Goal: Communication & Community: Answer question/provide support

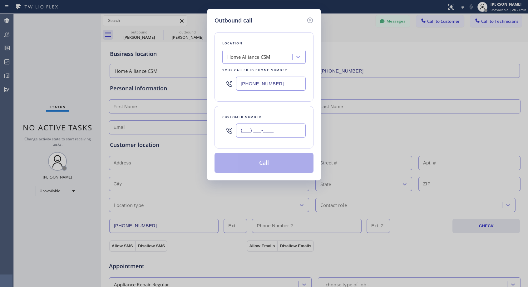
click at [276, 127] on input "(___) ___-____" at bounding box center [271, 130] width 70 height 14
paste input "626) 695-3459"
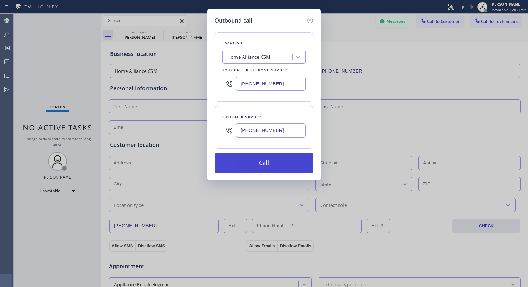
type input "[PHONE_NUMBER]"
click at [265, 164] on button "Call" at bounding box center [264, 163] width 99 height 20
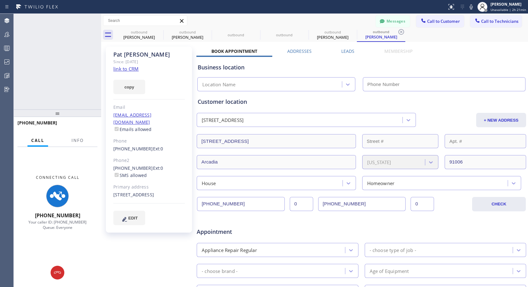
type input "[PHONE_NUMBER]"
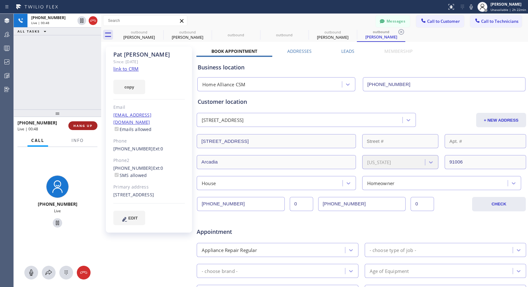
click at [82, 123] on span "HANG UP" at bounding box center [82, 125] width 19 height 4
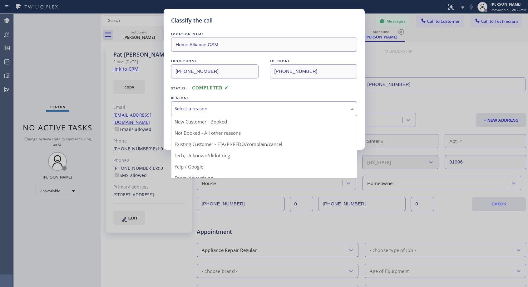
click at [247, 106] on div "Select a reason" at bounding box center [264, 108] width 179 height 7
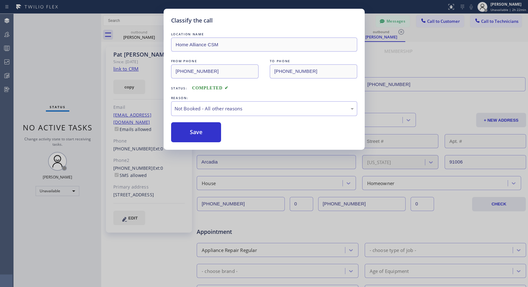
click at [208, 130] on button "Save" at bounding box center [196, 132] width 50 height 20
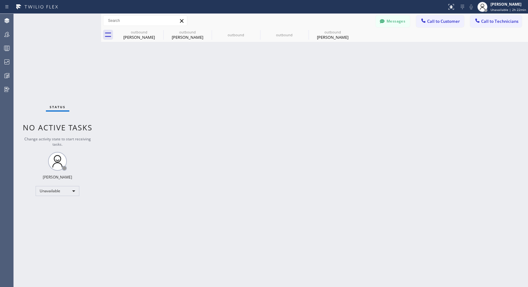
drag, startPoint x: 334, startPoint y: 39, endPoint x: 204, endPoint y: 142, distance: 165.9
click at [334, 39] on div "[PERSON_NAME]" at bounding box center [332, 37] width 47 height 6
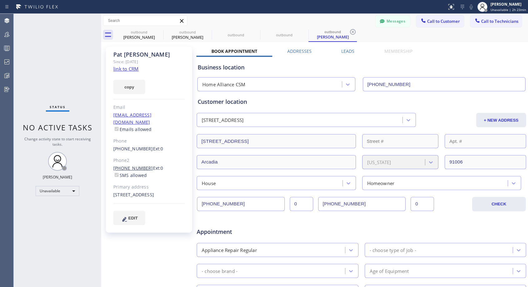
click at [142, 165] on link "[PHONE_NUMBER]" at bounding box center [133, 168] width 40 height 6
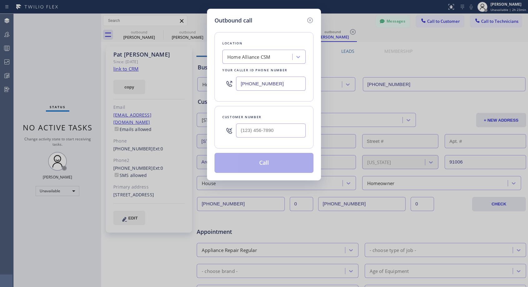
type input "[PHONE_NUMBER]"
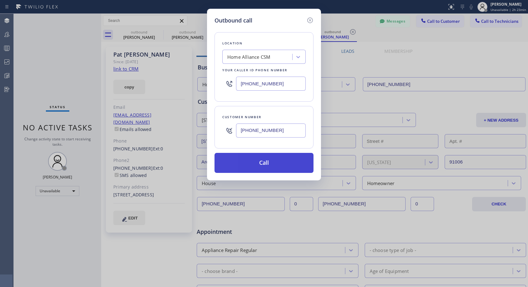
click at [264, 161] on button "Call" at bounding box center [264, 163] width 99 height 20
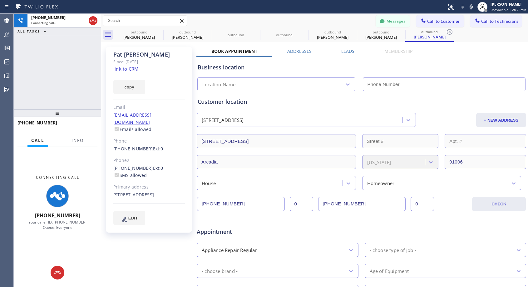
type input "[PHONE_NUMBER]"
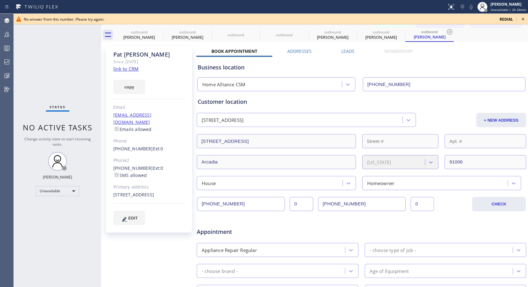
click at [523, 19] on icon at bounding box center [523, 18] width 7 height 7
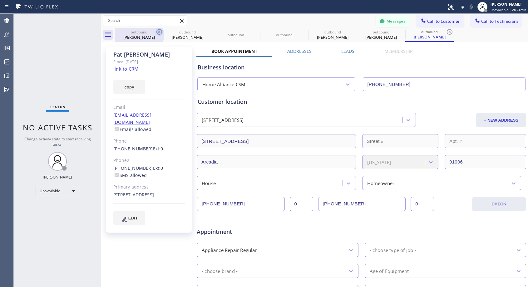
click at [159, 31] on icon at bounding box center [159, 31] width 7 height 7
click at [0, 0] on icon at bounding box center [0, 0] width 0 height 0
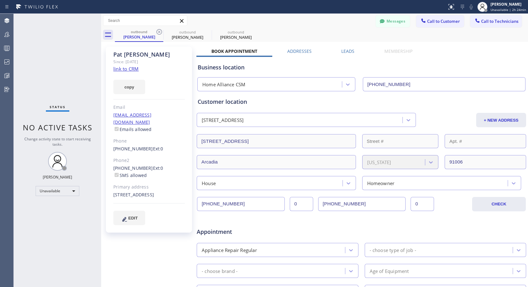
click at [159, 31] on icon at bounding box center [159, 31] width 7 height 7
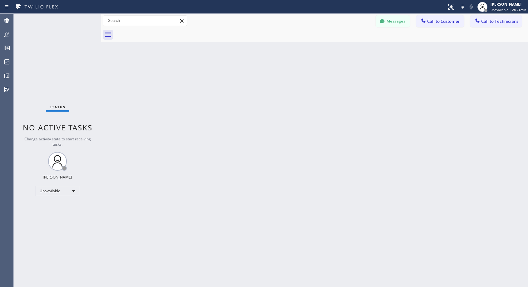
click at [159, 31] on div at bounding box center [321, 35] width 413 height 14
click at [429, 20] on span "Call to Customer" at bounding box center [443, 21] width 33 height 6
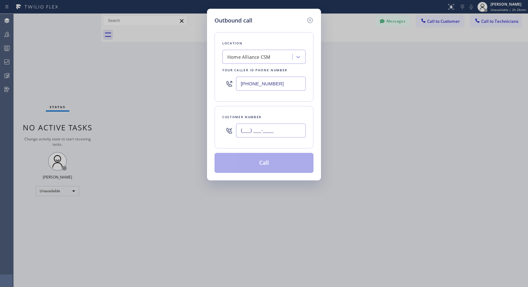
click at [279, 136] on input "(___) ___-____" at bounding box center [271, 130] width 70 height 14
paste input "602) 882-7641"
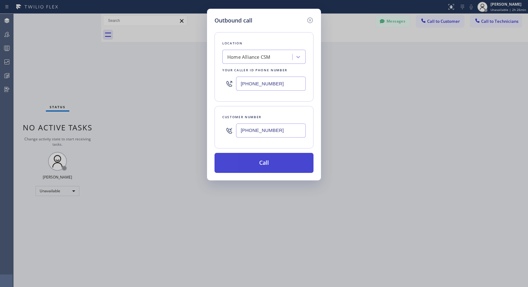
type input "[PHONE_NUMBER]"
click at [277, 163] on button "Call" at bounding box center [264, 163] width 99 height 20
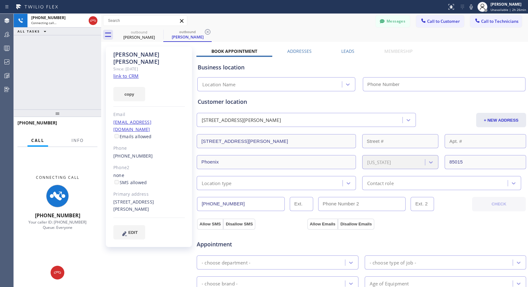
type input "[PHONE_NUMBER]"
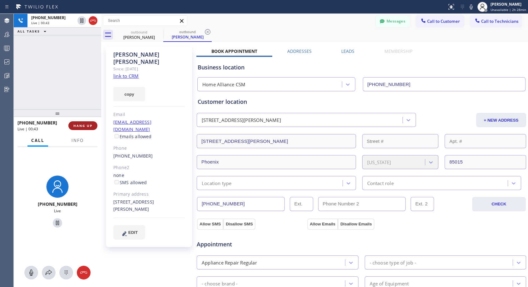
click at [86, 123] on span "HANG UP" at bounding box center [82, 125] width 19 height 4
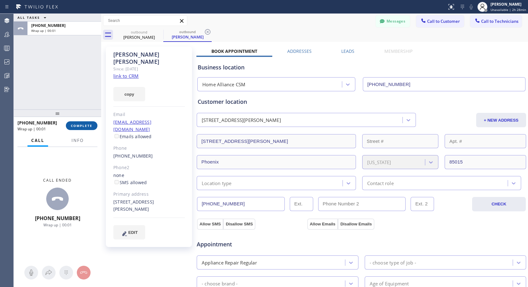
click at [86, 123] on span "COMPLETE" at bounding box center [82, 125] width 22 height 4
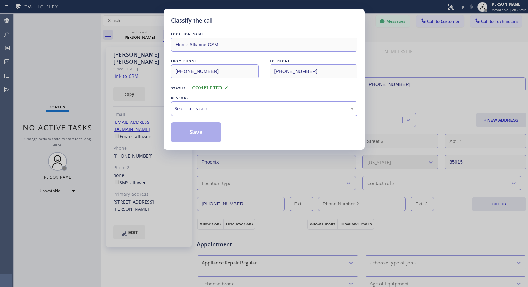
drag, startPoint x: 262, startPoint y: 100, endPoint x: 259, endPoint y: 104, distance: 5.1
click at [263, 100] on div "REASON:" at bounding box center [264, 98] width 186 height 7
click at [259, 105] on div "Select a reason" at bounding box center [264, 108] width 179 height 7
click at [214, 131] on button "Save" at bounding box center [196, 132] width 50 height 20
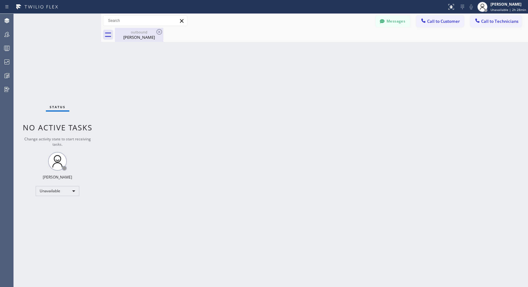
click at [142, 38] on div "[PERSON_NAME]" at bounding box center [139, 37] width 47 height 6
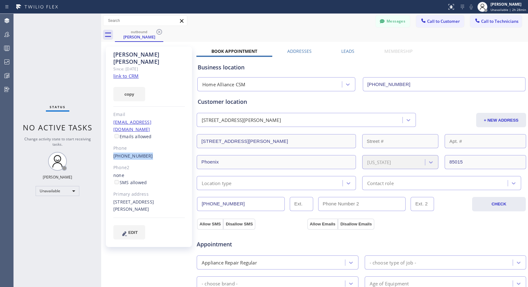
drag, startPoint x: 155, startPoint y: 141, endPoint x: 111, endPoint y: 142, distance: 44.1
click at [111, 142] on div "[PERSON_NAME] Since: [DATE] link to CRM copy Email [EMAIL_ADDRESS][DOMAIN_NAME]…" at bounding box center [149, 147] width 86 height 200
copy link "[PHONE_NUMBER]"
click at [444, 23] on span "Call to Customer" at bounding box center [443, 21] width 33 height 6
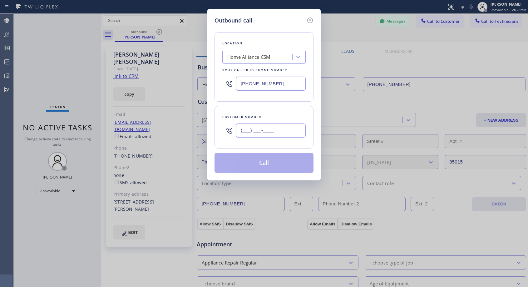
click at [290, 133] on input "(___) ___-____" at bounding box center [271, 130] width 70 height 14
paste input "602) 882-7641"
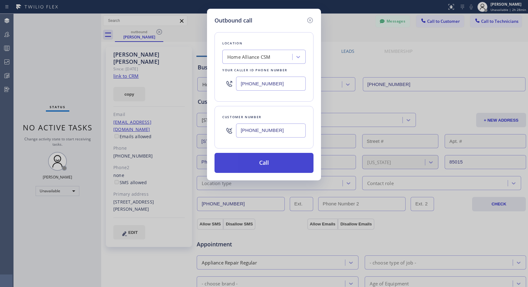
type input "[PHONE_NUMBER]"
click at [264, 160] on button "Call" at bounding box center [264, 163] width 99 height 20
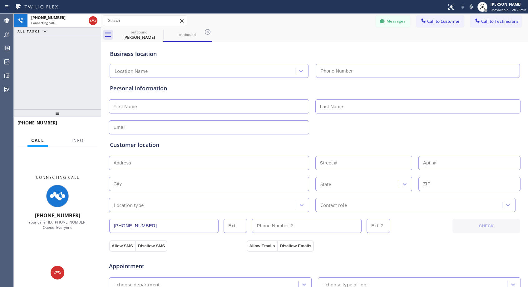
type input "[PHONE_NUMBER]"
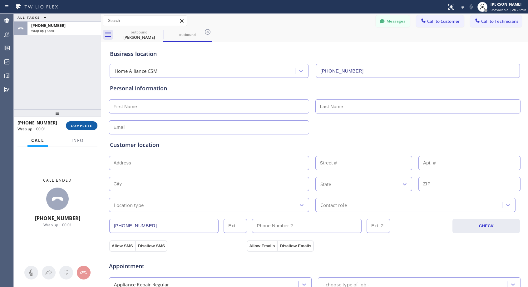
click at [82, 125] on span "COMPLETE" at bounding box center [82, 125] width 22 height 4
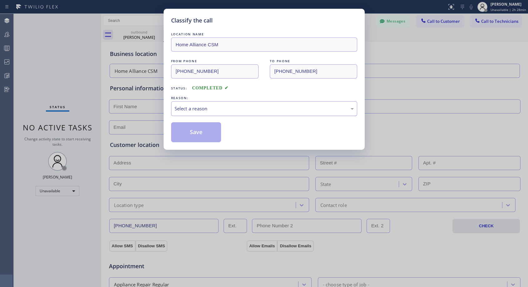
click at [212, 109] on div "Select a reason" at bounding box center [264, 108] width 179 height 7
click at [241, 112] on div "#2 Not Booked - Dont do type/out of service area/bad call" at bounding box center [264, 108] width 186 height 15
click at [216, 138] on button "Save" at bounding box center [196, 132] width 50 height 20
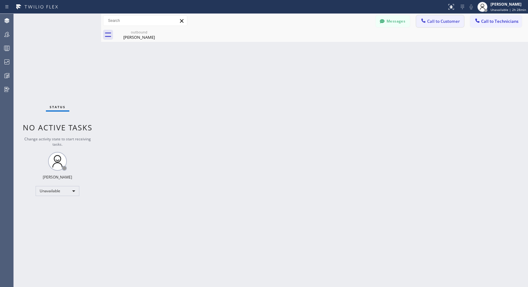
drag, startPoint x: 436, startPoint y: 21, endPoint x: 328, endPoint y: 73, distance: 118.9
click at [436, 22] on span "Call to Customer" at bounding box center [443, 21] width 33 height 6
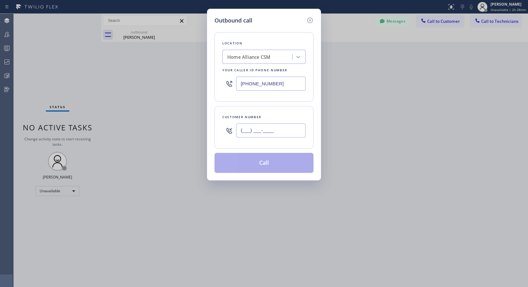
click at [264, 129] on input "(___) ___-____" at bounding box center [271, 130] width 70 height 14
paste input "602) 882-7641"
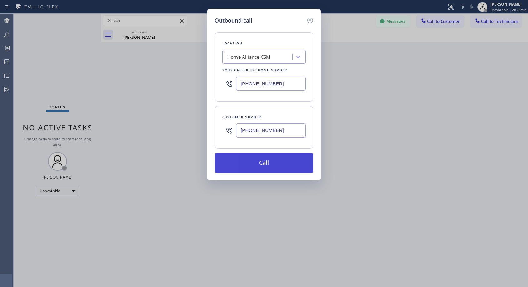
type input "[PHONE_NUMBER]"
click at [304, 166] on button "Call" at bounding box center [264, 163] width 99 height 20
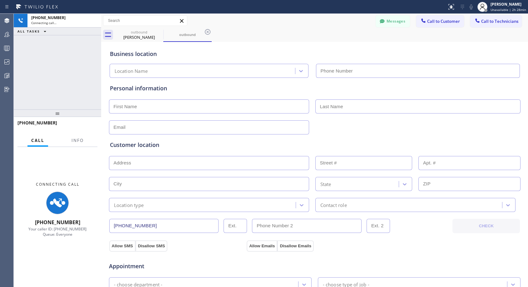
type input "[PHONE_NUMBER]"
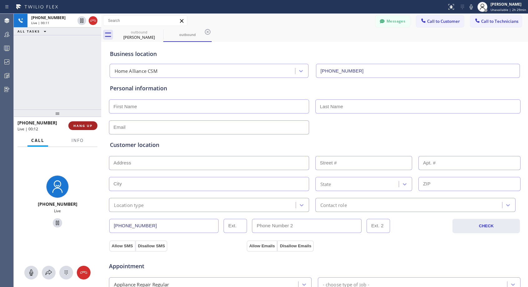
click at [87, 125] on span "HANG UP" at bounding box center [82, 125] width 19 height 4
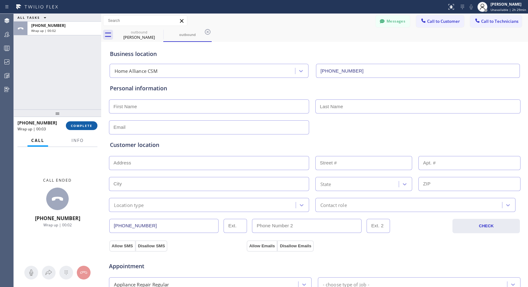
click at [94, 126] on button "COMPLETE" at bounding box center [82, 125] width 32 height 9
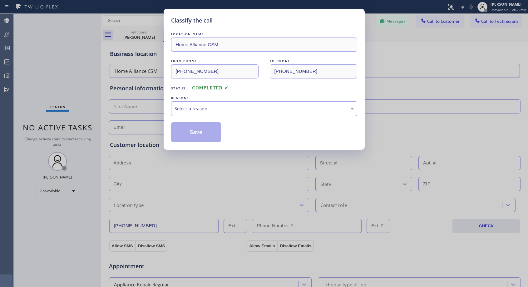
click at [203, 108] on div "Select a reason" at bounding box center [264, 108] width 179 height 7
click at [194, 133] on button "Save" at bounding box center [196, 132] width 50 height 20
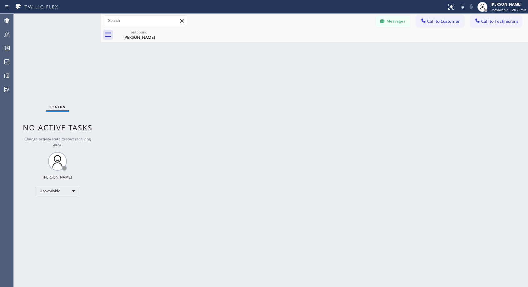
click at [435, 19] on span "Call to Customer" at bounding box center [443, 21] width 33 height 6
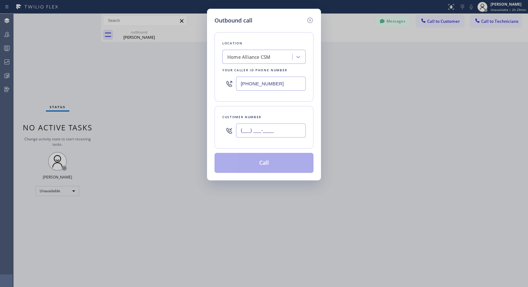
click at [253, 128] on input "(___) ___-____" at bounding box center [271, 130] width 70 height 14
paste input "602) 882-7641"
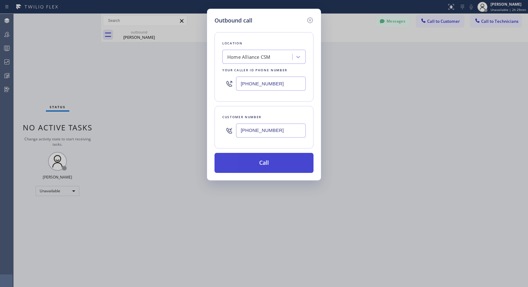
type input "[PHONE_NUMBER]"
click at [279, 163] on button "Call" at bounding box center [264, 163] width 99 height 20
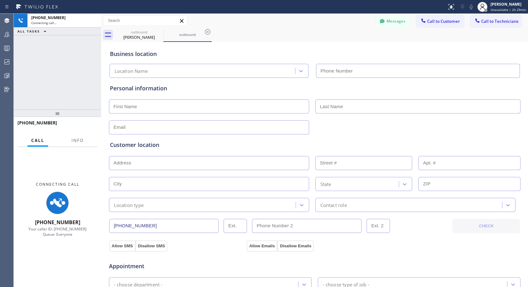
type input "[PHONE_NUMBER]"
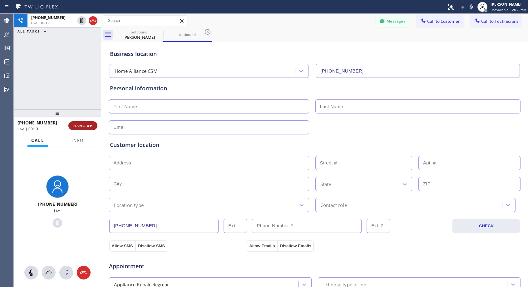
click at [84, 124] on span "HANG UP" at bounding box center [82, 125] width 19 height 4
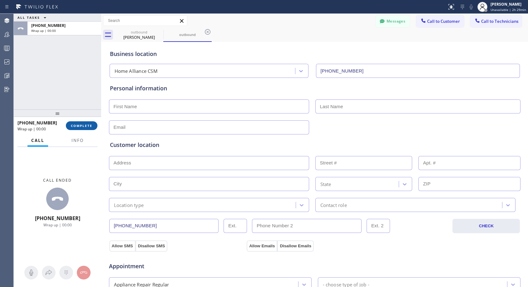
click at [94, 127] on button "COMPLETE" at bounding box center [82, 125] width 32 height 9
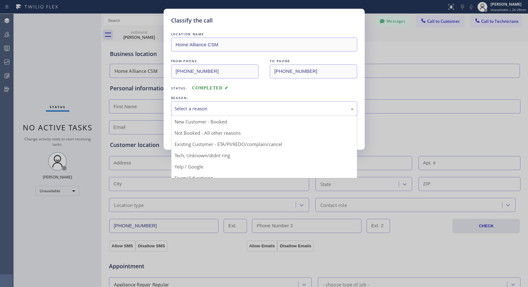
click at [243, 107] on div "Select a reason" at bounding box center [264, 108] width 179 height 7
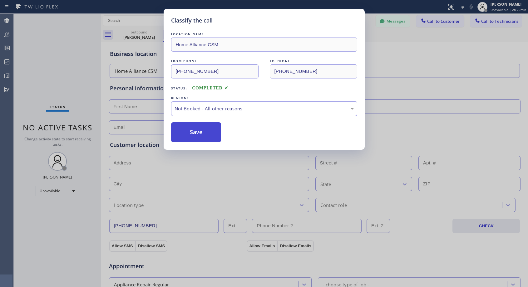
click at [210, 133] on button "Save" at bounding box center [196, 132] width 50 height 20
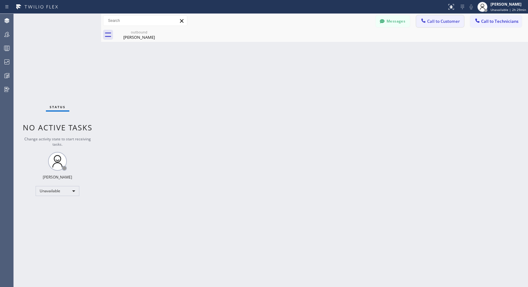
click at [436, 23] on span "Call to Customer" at bounding box center [443, 21] width 33 height 6
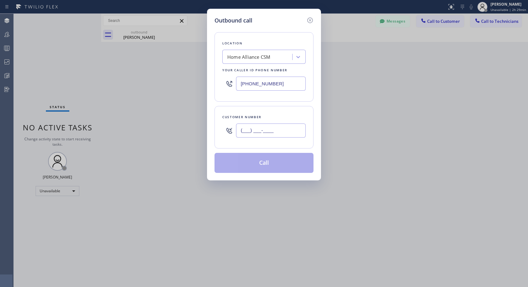
click at [253, 131] on input "(___) ___-____" at bounding box center [271, 130] width 70 height 14
paste input "602) 882-7641"
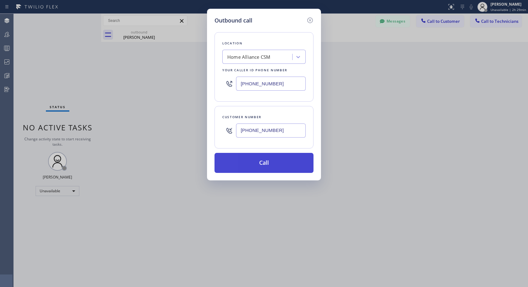
type input "[PHONE_NUMBER]"
click at [260, 157] on button "Call" at bounding box center [264, 163] width 99 height 20
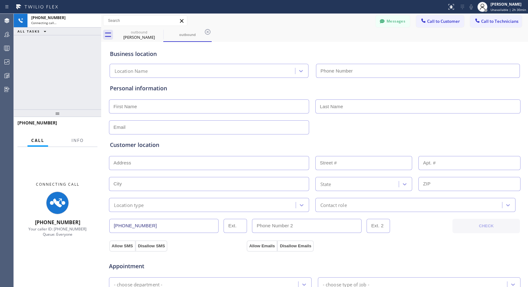
type input "[PHONE_NUMBER]"
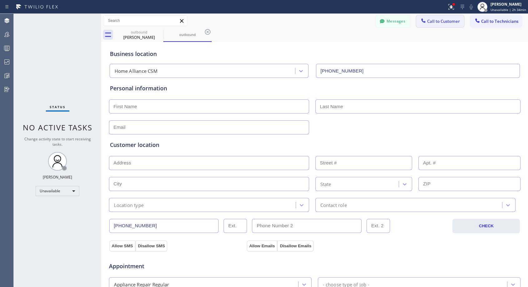
click at [438, 25] on button "Call to Customer" at bounding box center [440, 21] width 48 height 12
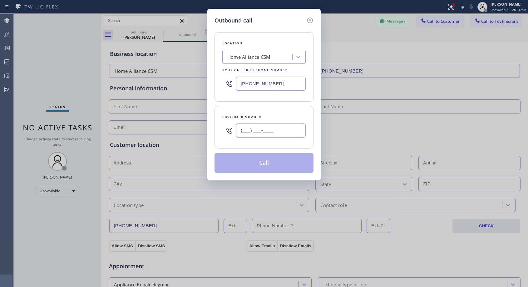
click at [270, 132] on input "(___) ___-____" at bounding box center [271, 130] width 70 height 14
paste input "602) 882-7641"
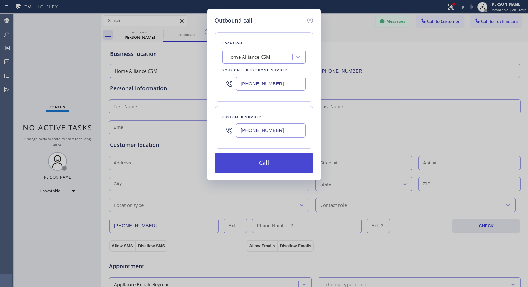
type input "[PHONE_NUMBER]"
click at [292, 167] on button "Call" at bounding box center [264, 163] width 99 height 20
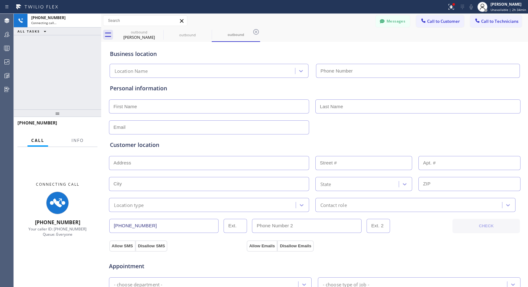
type input "[PHONE_NUMBER]"
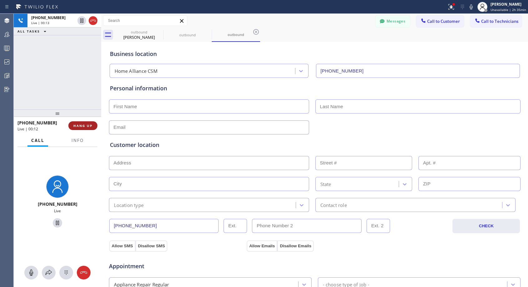
click at [90, 127] on span "HANG UP" at bounding box center [82, 125] width 19 height 4
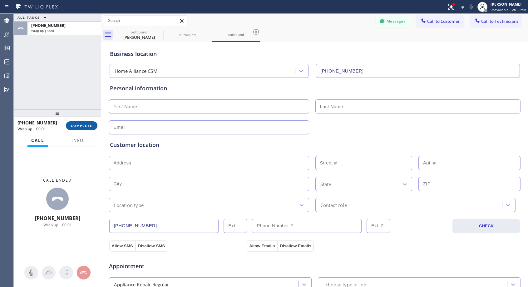
click at [90, 127] on span "COMPLETE" at bounding box center [82, 125] width 22 height 4
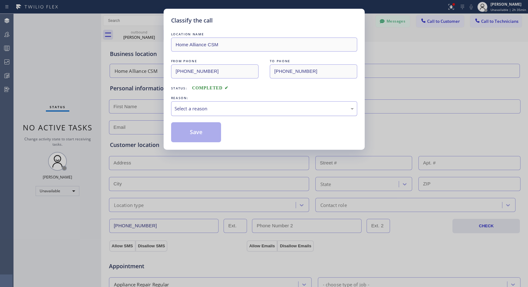
click at [302, 110] on div "Select a reason" at bounding box center [264, 108] width 179 height 7
click at [226, 134] on div "Save" at bounding box center [264, 132] width 186 height 20
click at [215, 135] on button "Save" at bounding box center [196, 132] width 50 height 20
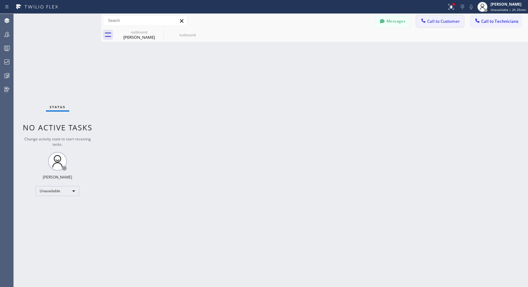
click at [436, 22] on span "Call to Customer" at bounding box center [443, 21] width 33 height 6
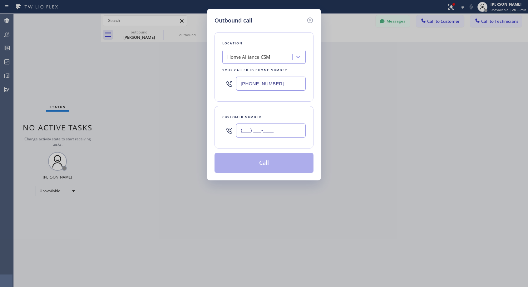
click at [248, 124] on input "(___) ___-____" at bounding box center [271, 130] width 70 height 14
paste input "602) 882-7641"
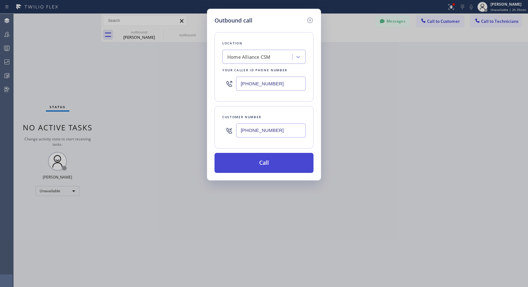
type input "[PHONE_NUMBER]"
click at [280, 156] on button "Call" at bounding box center [264, 163] width 99 height 20
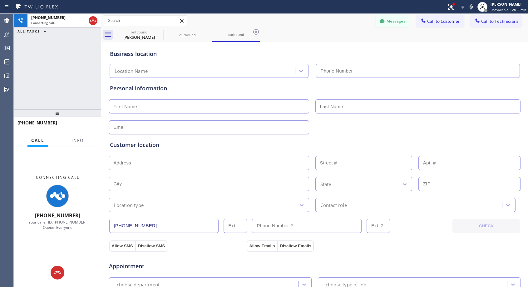
type input "[PHONE_NUMBER]"
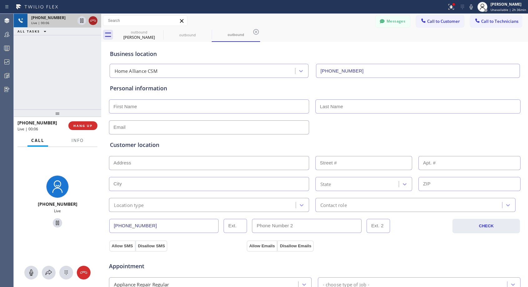
click at [93, 22] on icon at bounding box center [92, 20] width 7 height 7
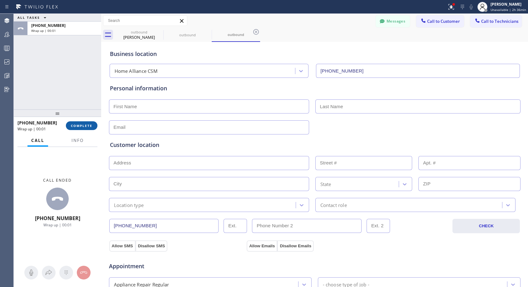
click at [89, 128] on button "COMPLETE" at bounding box center [82, 125] width 32 height 9
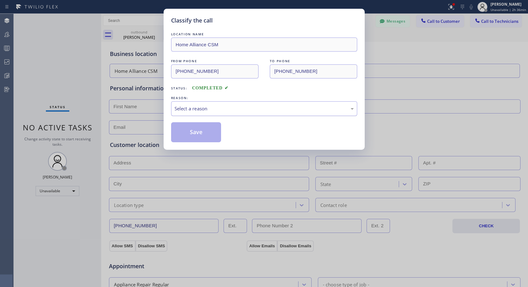
click at [207, 107] on div "Select a reason" at bounding box center [264, 108] width 179 height 7
click at [194, 130] on button "Save" at bounding box center [196, 132] width 50 height 20
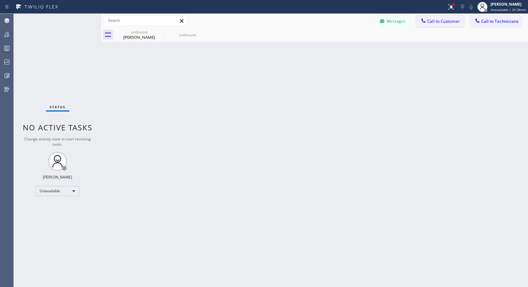
click at [432, 23] on span "Call to Customer" at bounding box center [443, 21] width 33 height 6
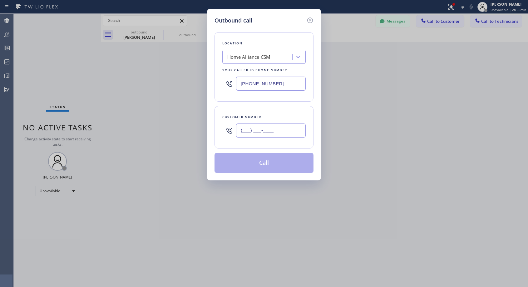
click at [282, 129] on input "(___) ___-____" at bounding box center [271, 130] width 70 height 14
paste input "602) 882-7641"
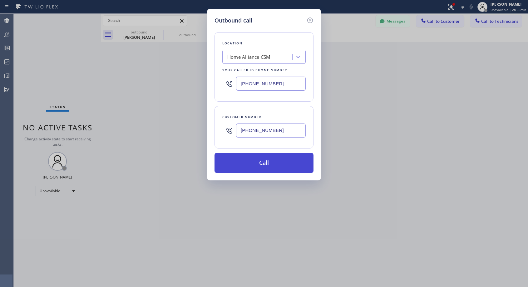
type input "[PHONE_NUMBER]"
click at [270, 160] on button "Call" at bounding box center [264, 163] width 99 height 20
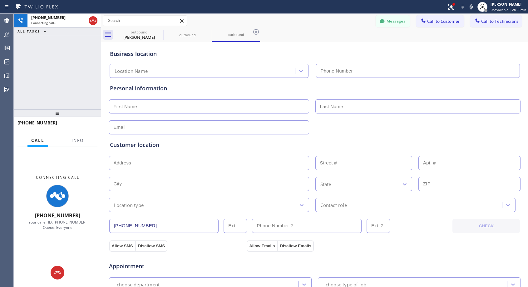
type input "[PHONE_NUMBER]"
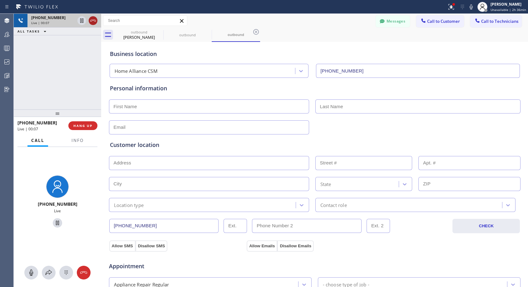
click at [93, 18] on icon at bounding box center [92, 20] width 7 height 7
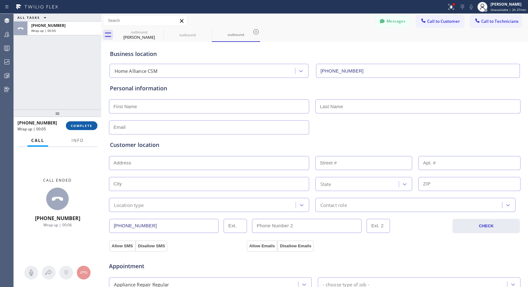
click at [88, 127] on span "COMPLETE" at bounding box center [82, 125] width 22 height 4
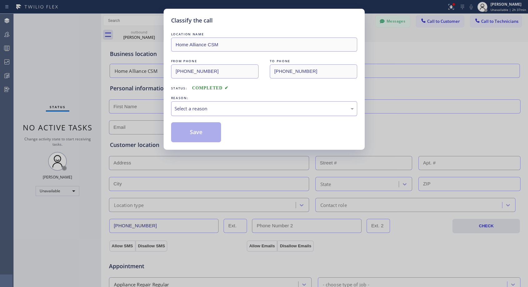
click at [217, 107] on div "Select a reason" at bounding box center [264, 108] width 179 height 7
click at [196, 131] on button "Save" at bounding box center [196, 132] width 50 height 20
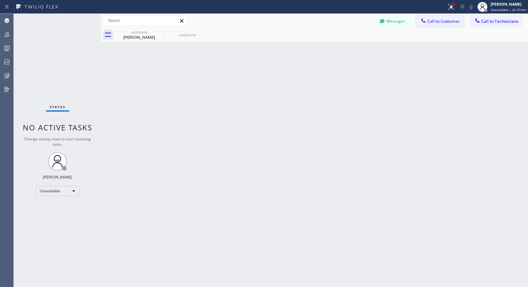
click at [439, 19] on span "Call to Customer" at bounding box center [443, 21] width 33 height 6
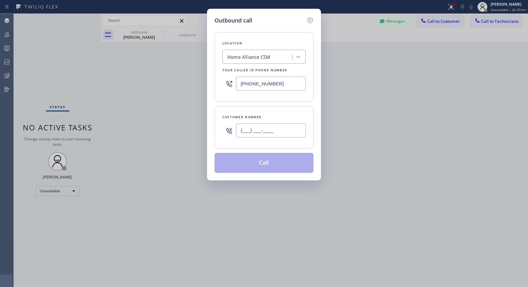
click at [295, 129] on input "(___) ___-____" at bounding box center [271, 130] width 70 height 14
paste input "602) 882-7641"
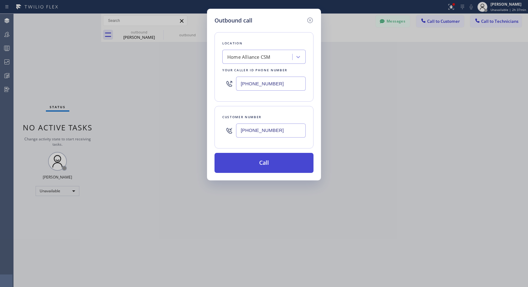
type input "[PHONE_NUMBER]"
click at [279, 166] on button "Call" at bounding box center [264, 163] width 99 height 20
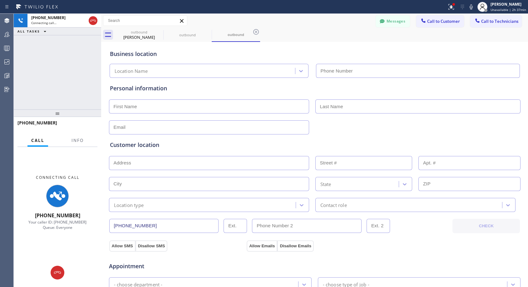
type input "[PHONE_NUMBER]"
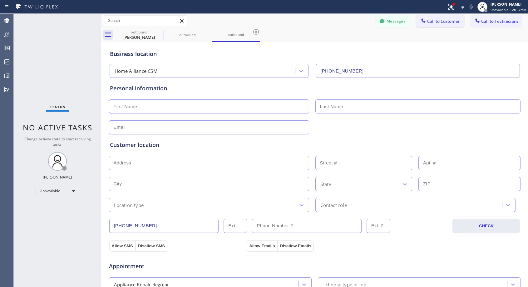
click at [451, 21] on span "Call to Customer" at bounding box center [443, 21] width 33 height 6
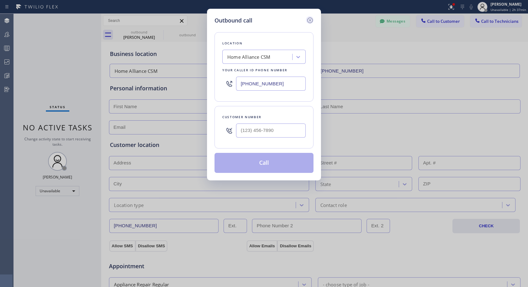
click at [311, 20] on icon at bounding box center [310, 20] width 6 height 6
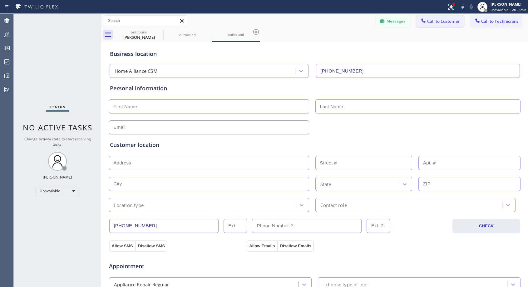
click at [429, 22] on span "Call to Customer" at bounding box center [443, 21] width 33 height 6
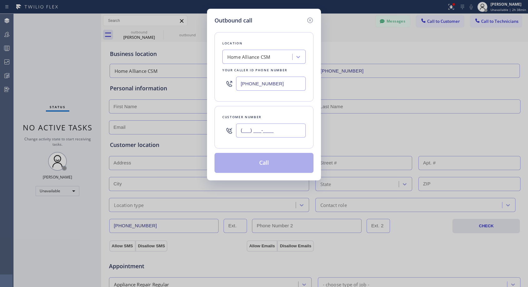
click at [267, 129] on input "(___) ___-____" at bounding box center [271, 130] width 70 height 14
paste input "310) 463-6935"
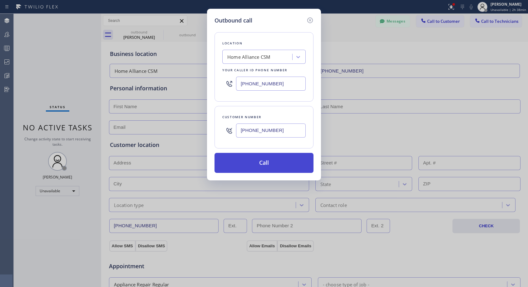
type input "[PHONE_NUMBER]"
click at [282, 165] on button "Call" at bounding box center [264, 163] width 99 height 20
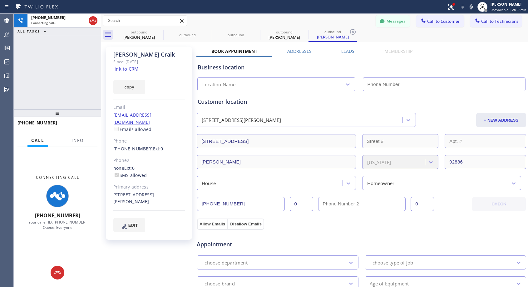
type input "[PHONE_NUMBER]"
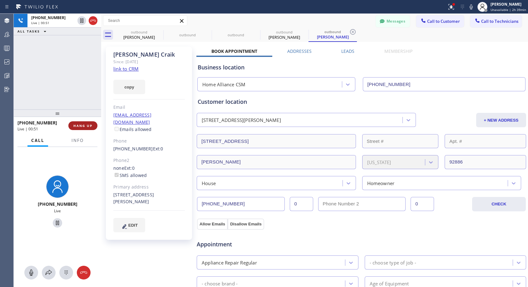
click at [93, 125] on button "HANG UP" at bounding box center [82, 125] width 29 height 9
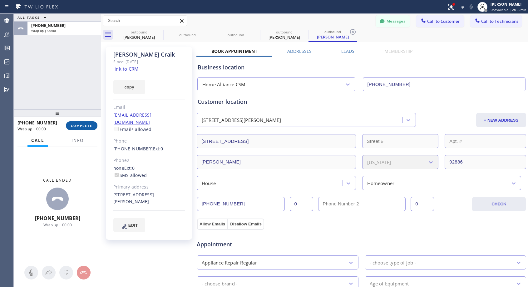
click at [93, 123] on button "COMPLETE" at bounding box center [82, 125] width 32 height 9
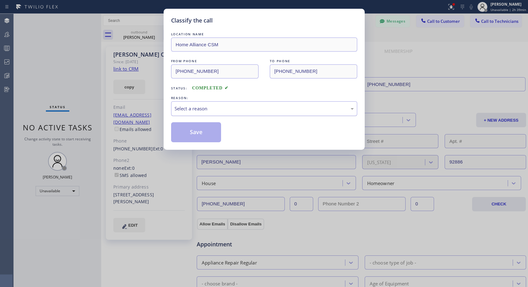
click at [221, 110] on div "Select a reason" at bounding box center [264, 108] width 179 height 7
click at [207, 133] on button "Save" at bounding box center [196, 132] width 50 height 20
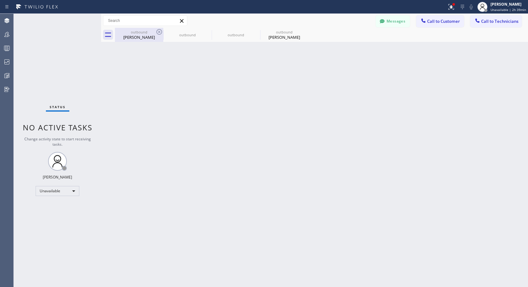
click at [137, 38] on div "[PERSON_NAME]" at bounding box center [139, 37] width 47 height 6
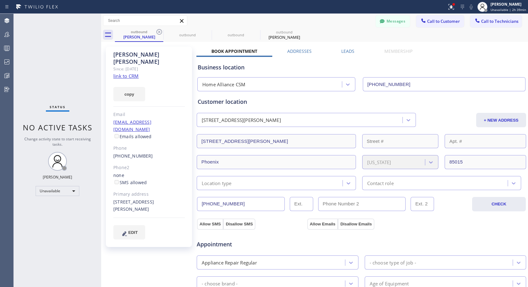
click at [158, 152] on div "[PHONE_NUMBER]" at bounding box center [149, 155] width 72 height 7
click at [283, 37] on div "[PERSON_NAME]" at bounding box center [284, 37] width 47 height 6
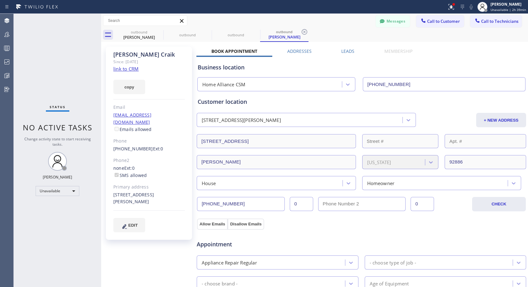
click at [163, 145] on div "[PHONE_NUMBER] Ext: 0" at bounding box center [149, 148] width 72 height 7
copy div "[PHONE_NUMBER] Ext: 0"
click at [433, 20] on span "Call to Customer" at bounding box center [443, 21] width 33 height 6
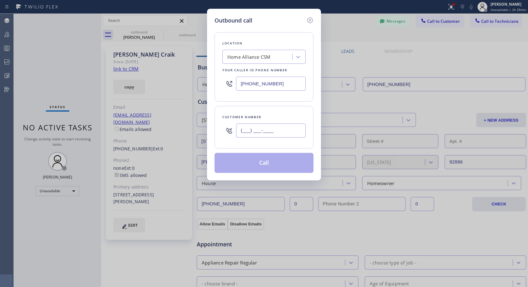
click at [287, 131] on input "(___) ___-____" at bounding box center [271, 130] width 70 height 14
paste input "310) 463-6935"
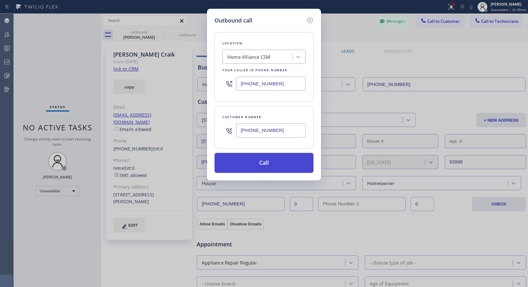
type input "[PHONE_NUMBER]"
click at [282, 162] on button "Call" at bounding box center [264, 163] width 99 height 20
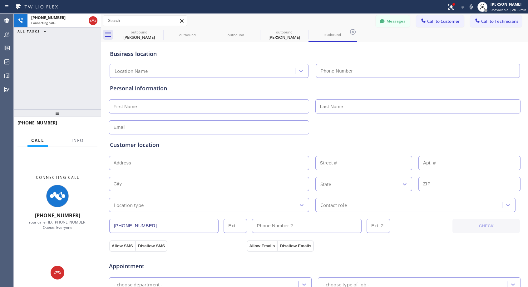
type input "[PHONE_NUMBER]"
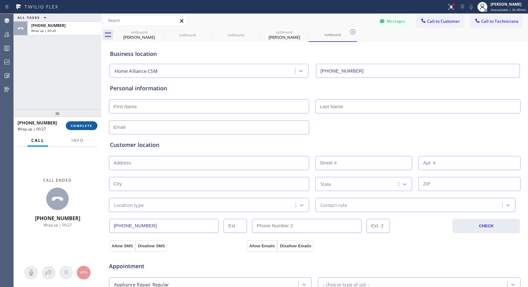
click at [89, 126] on span "COMPLETE" at bounding box center [82, 125] width 22 height 4
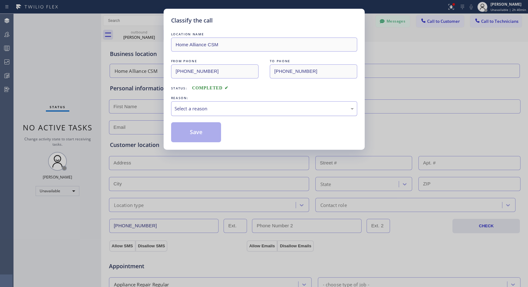
click at [234, 109] on div "Select a reason" at bounding box center [264, 108] width 179 height 7
click at [202, 134] on button "Save" at bounding box center [196, 132] width 50 height 20
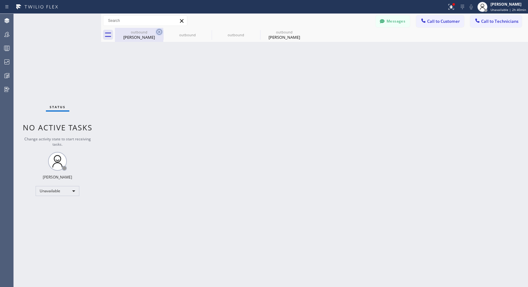
click at [158, 33] on icon at bounding box center [159, 31] width 7 height 7
click at [0, 0] on icon at bounding box center [0, 0] width 0 height 0
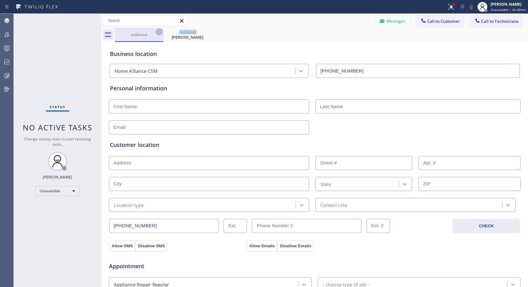
click at [158, 33] on icon at bounding box center [159, 31] width 7 height 7
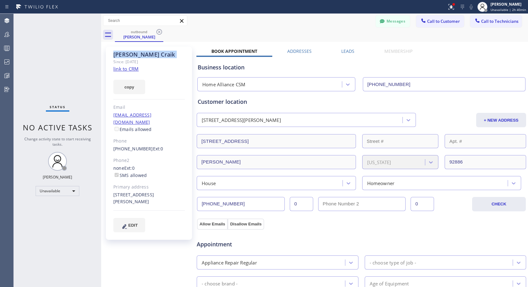
click at [158, 33] on icon at bounding box center [159, 31] width 7 height 7
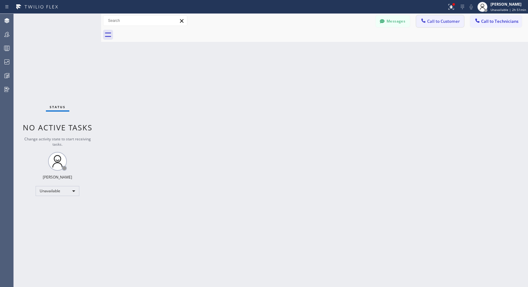
click at [450, 16] on button "Call to Customer" at bounding box center [440, 21] width 48 height 12
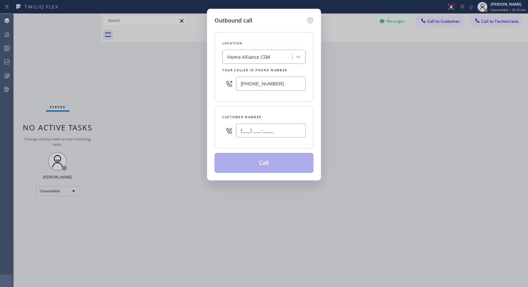
click at [253, 129] on input "(___) ___-____" at bounding box center [271, 130] width 70 height 14
paste input "317) 459-5081"
type input "[PHONE_NUMBER]"
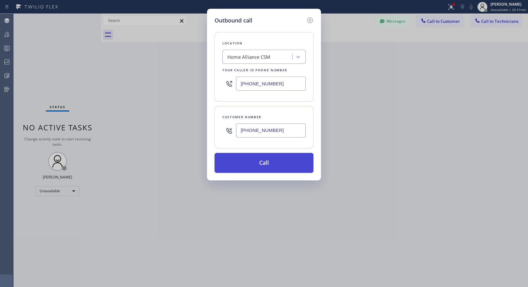
click at [274, 165] on button "Call" at bounding box center [264, 163] width 99 height 20
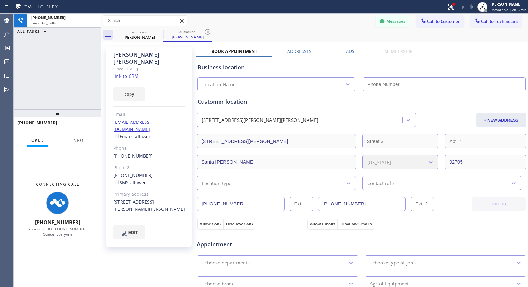
type input "[PHONE_NUMBER]"
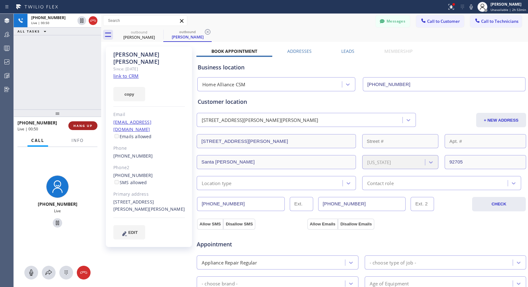
click at [84, 127] on span "HANG UP" at bounding box center [82, 125] width 19 height 4
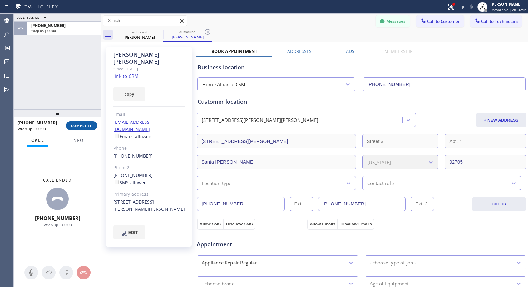
click at [84, 127] on span "COMPLETE" at bounding box center [82, 125] width 22 height 4
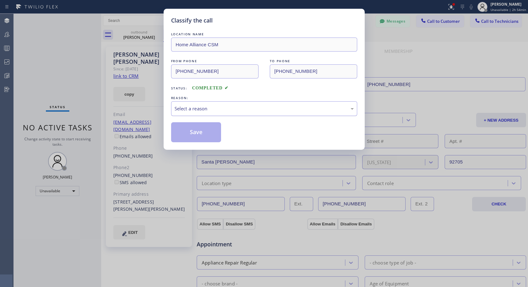
click at [243, 111] on div "Select a reason" at bounding box center [264, 108] width 179 height 7
click at [204, 135] on button "Save" at bounding box center [196, 132] width 50 height 20
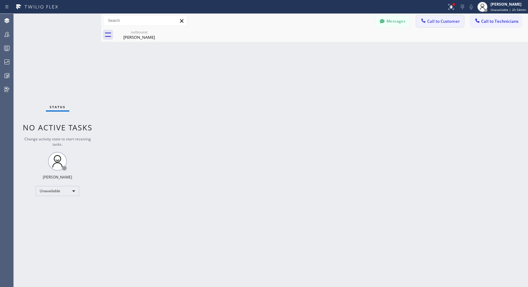
click at [427, 22] on span "Call to Customer" at bounding box center [443, 21] width 33 height 6
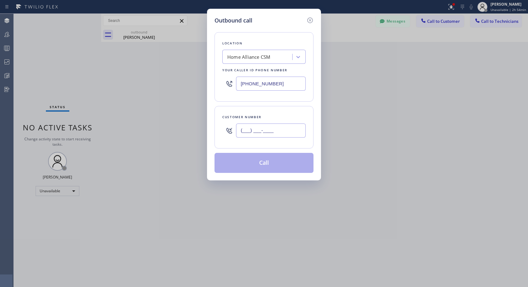
click at [269, 132] on input "(___) ___-____" at bounding box center [271, 130] width 70 height 14
paste input "310) 721-4478"
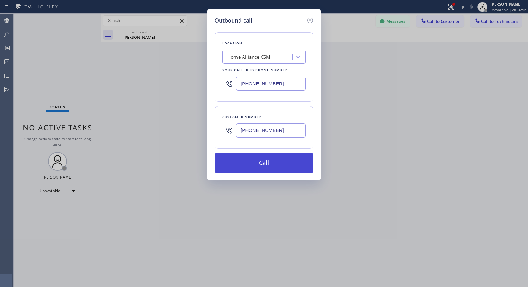
type input "[PHONE_NUMBER]"
click at [282, 164] on button "Call" at bounding box center [264, 163] width 99 height 20
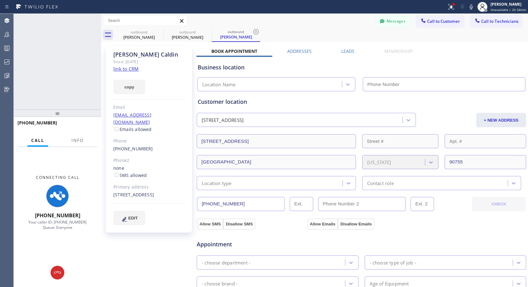
type input "[PHONE_NUMBER]"
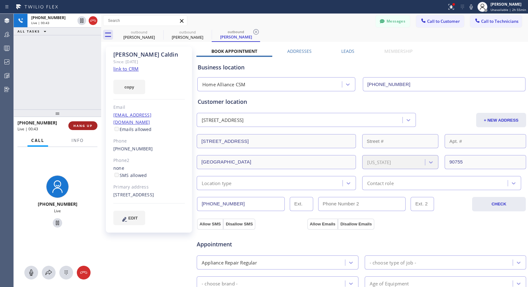
click at [90, 124] on span "HANG UP" at bounding box center [82, 125] width 19 height 4
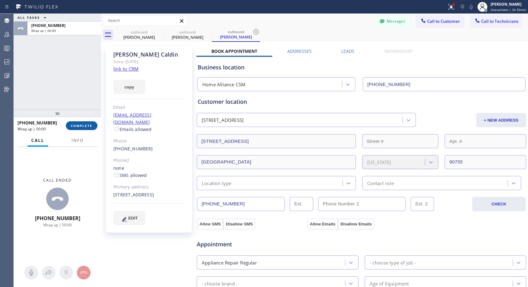
click at [90, 124] on span "COMPLETE" at bounding box center [82, 125] width 22 height 4
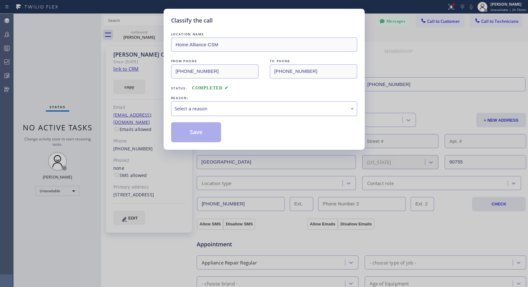
click at [215, 106] on div "Select a reason" at bounding box center [264, 108] width 179 height 7
click at [195, 129] on button "Save" at bounding box center [196, 132] width 50 height 20
